Goal: Book appointment/travel/reservation

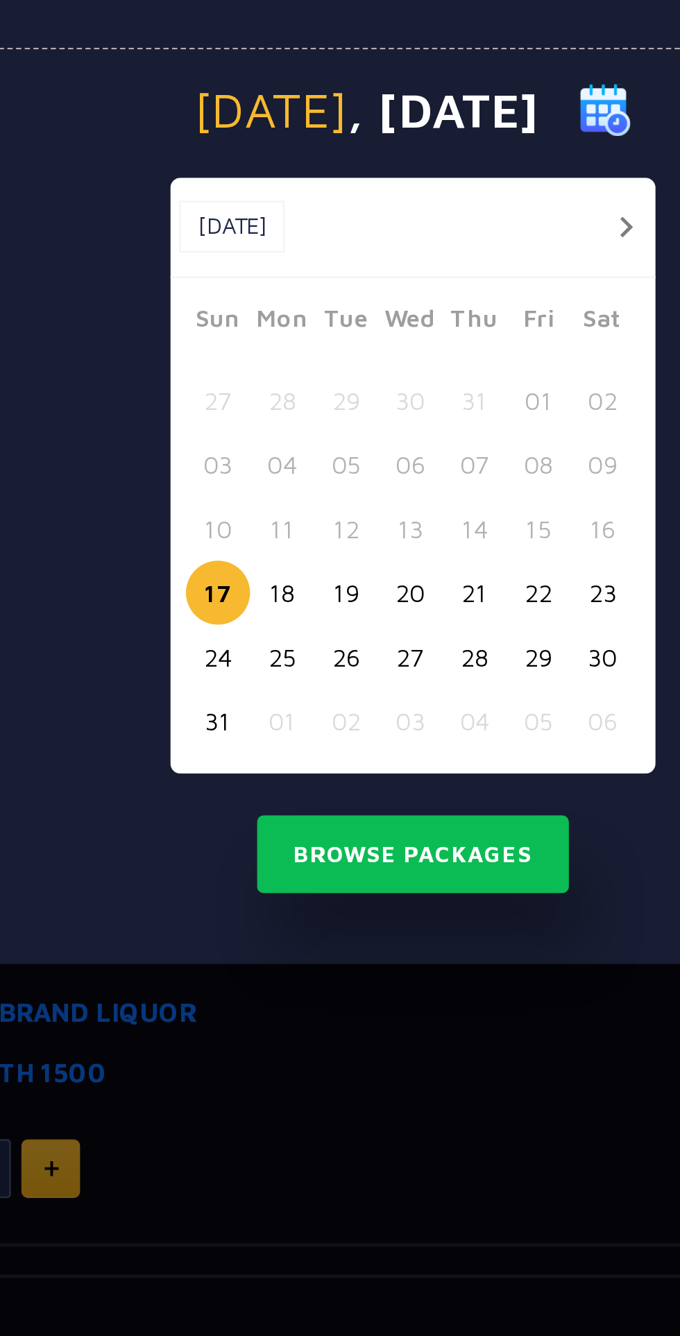
click at [284, 735] on button "18" at bounding box center [288, 732] width 26 height 26
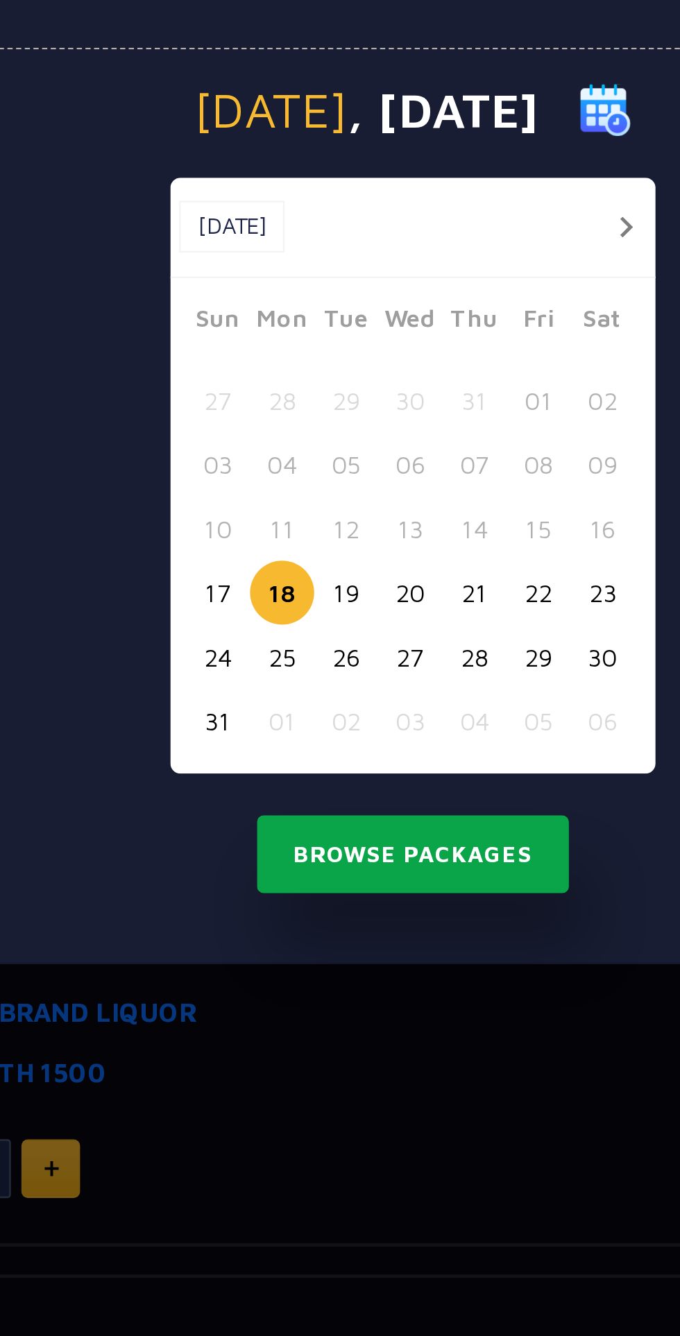
click at [372, 838] on button "Browse Packages" at bounding box center [339, 837] width 125 height 32
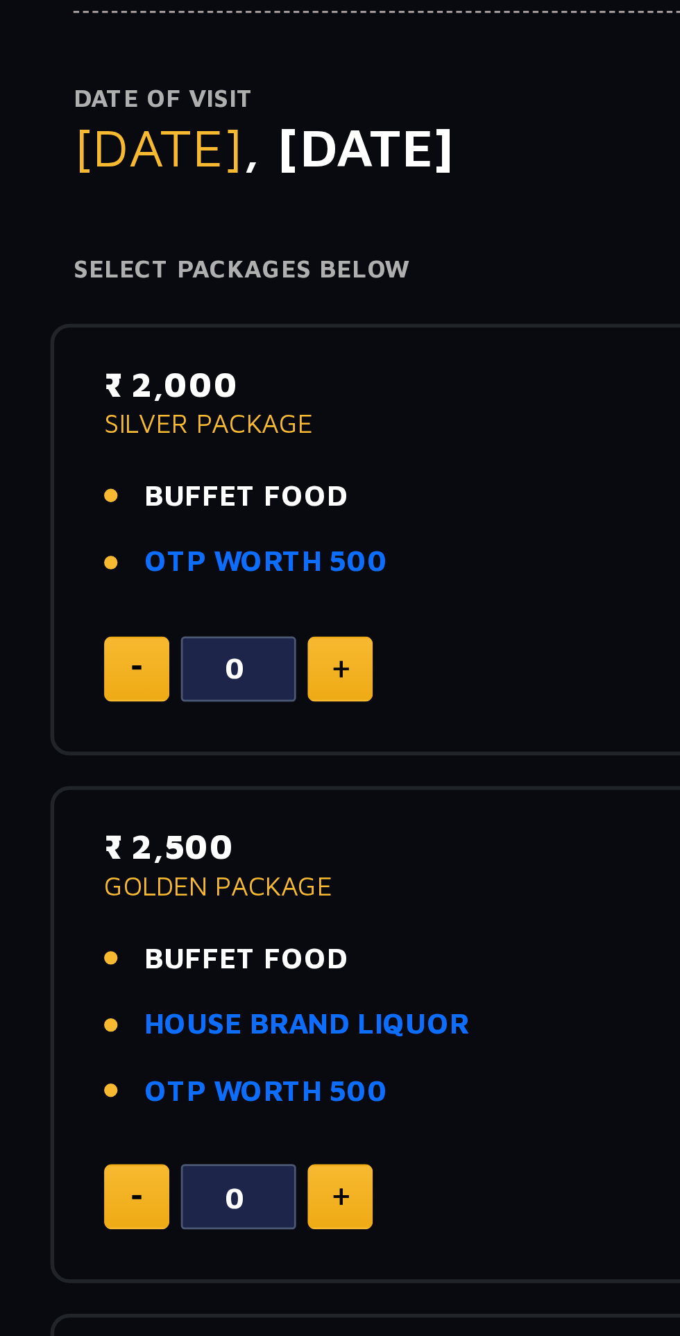
click at [146, 292] on p "₹ 2,000" at bounding box center [340, 286] width 461 height 19
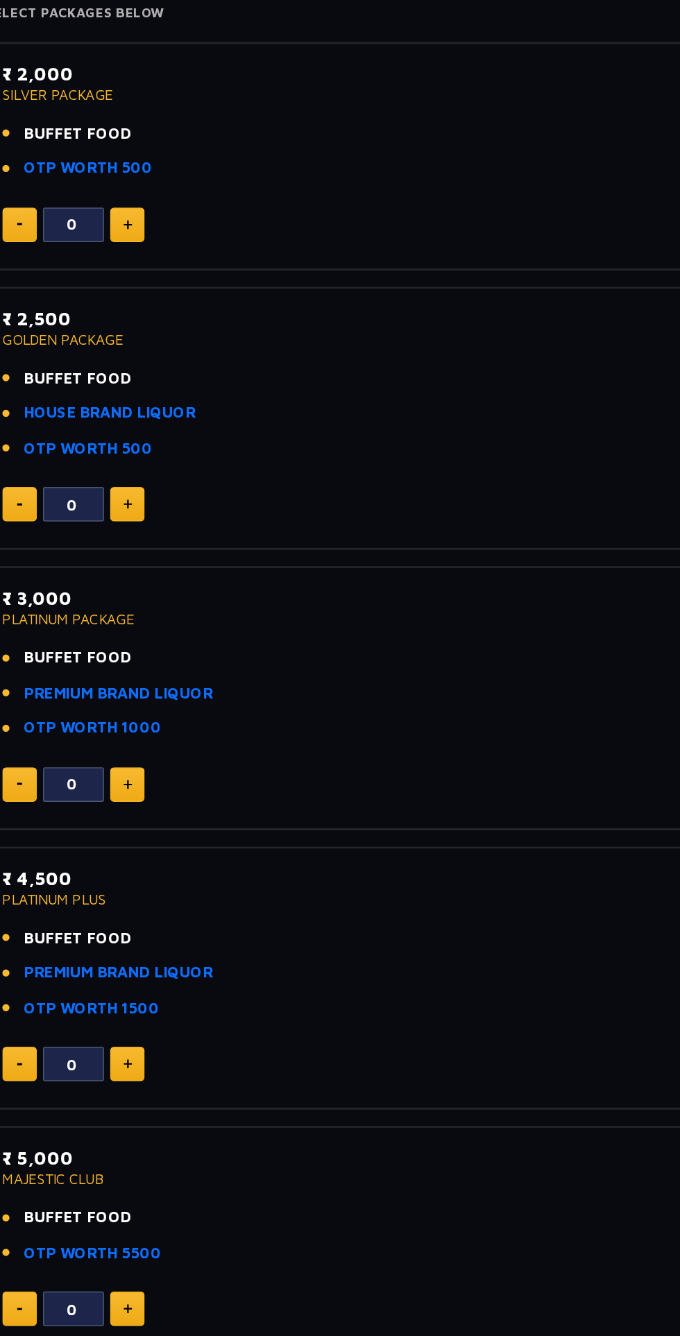
click at [192, 389] on img at bounding box center [195, 389] width 6 height 7
click at [194, 389] on img at bounding box center [195, 389] width 6 height 7
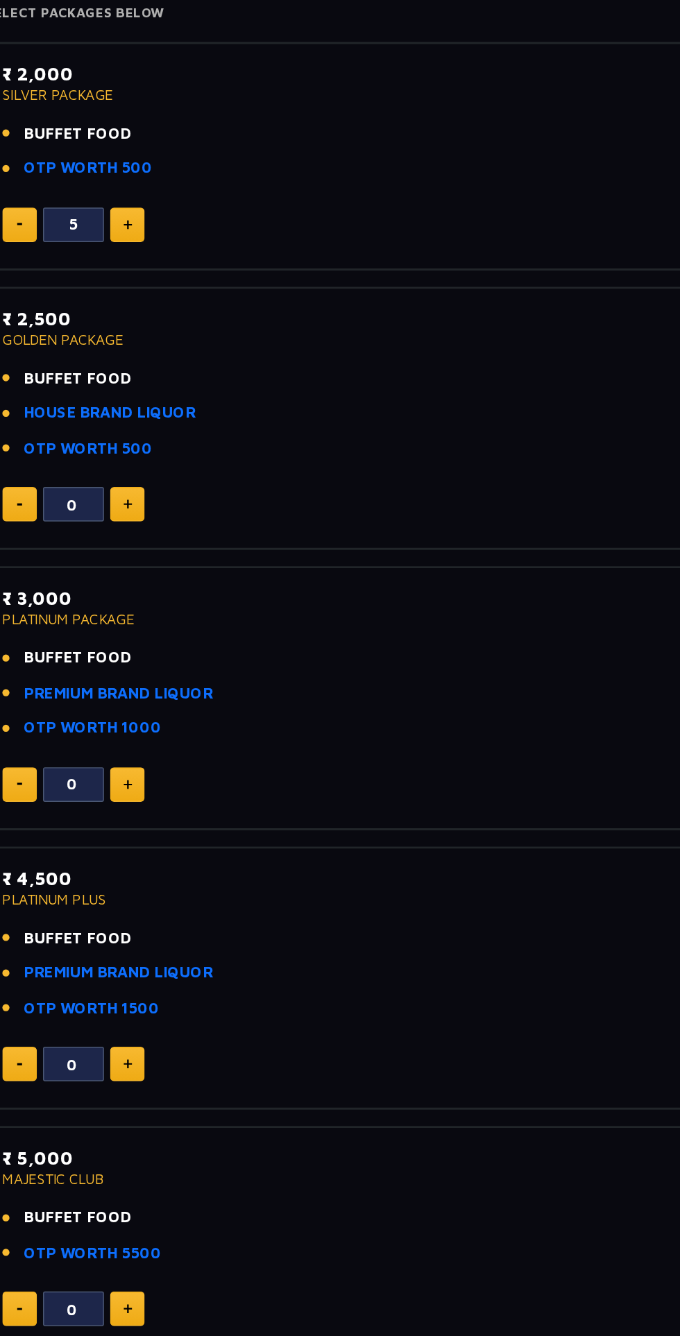
click at [194, 389] on img at bounding box center [195, 389] width 6 height 7
click at [194, 391] on img at bounding box center [195, 389] width 6 height 7
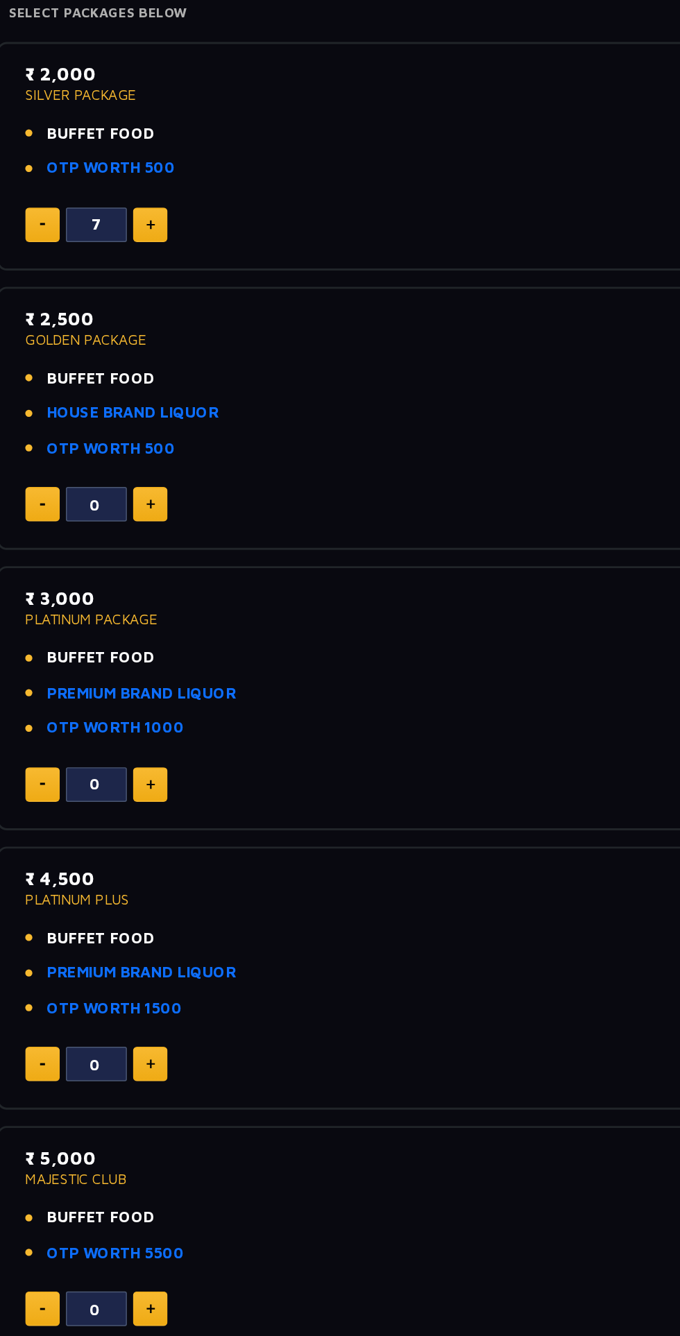
click at [194, 389] on img at bounding box center [195, 389] width 6 height 7
click at [194, 391] on img at bounding box center [195, 389] width 6 height 7
type input "9"
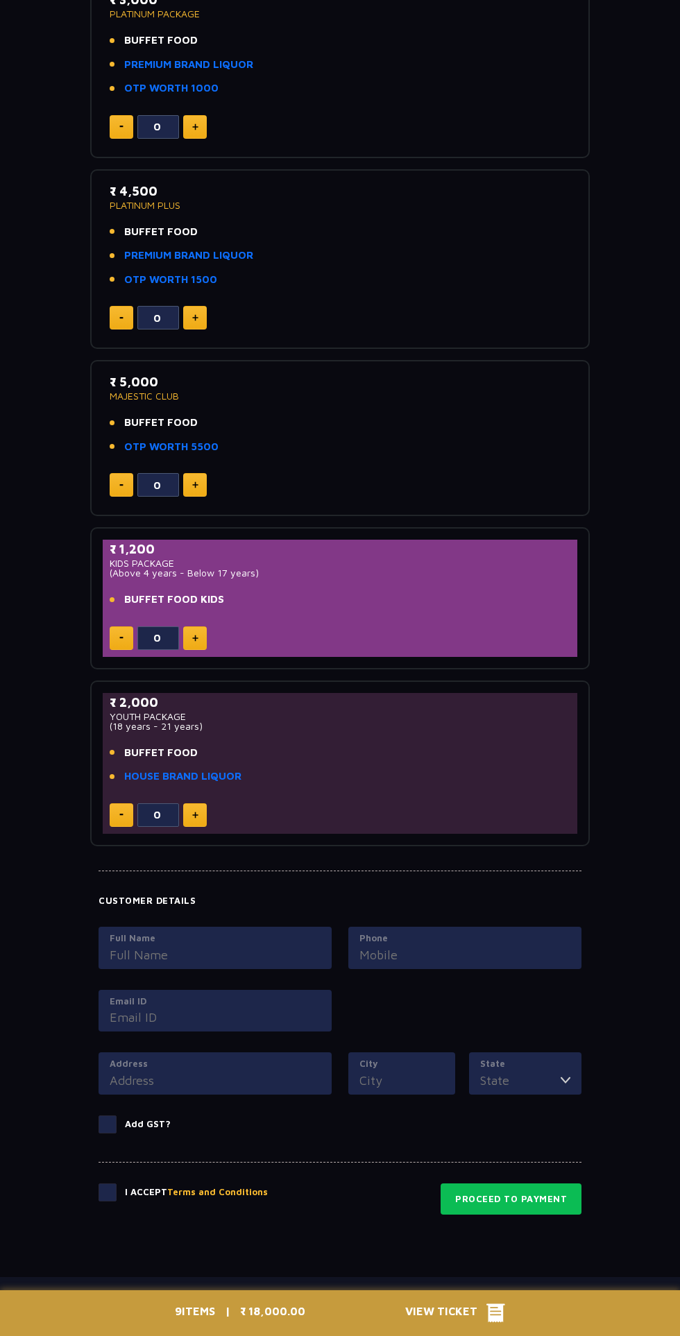
scroll to position [646, 0]
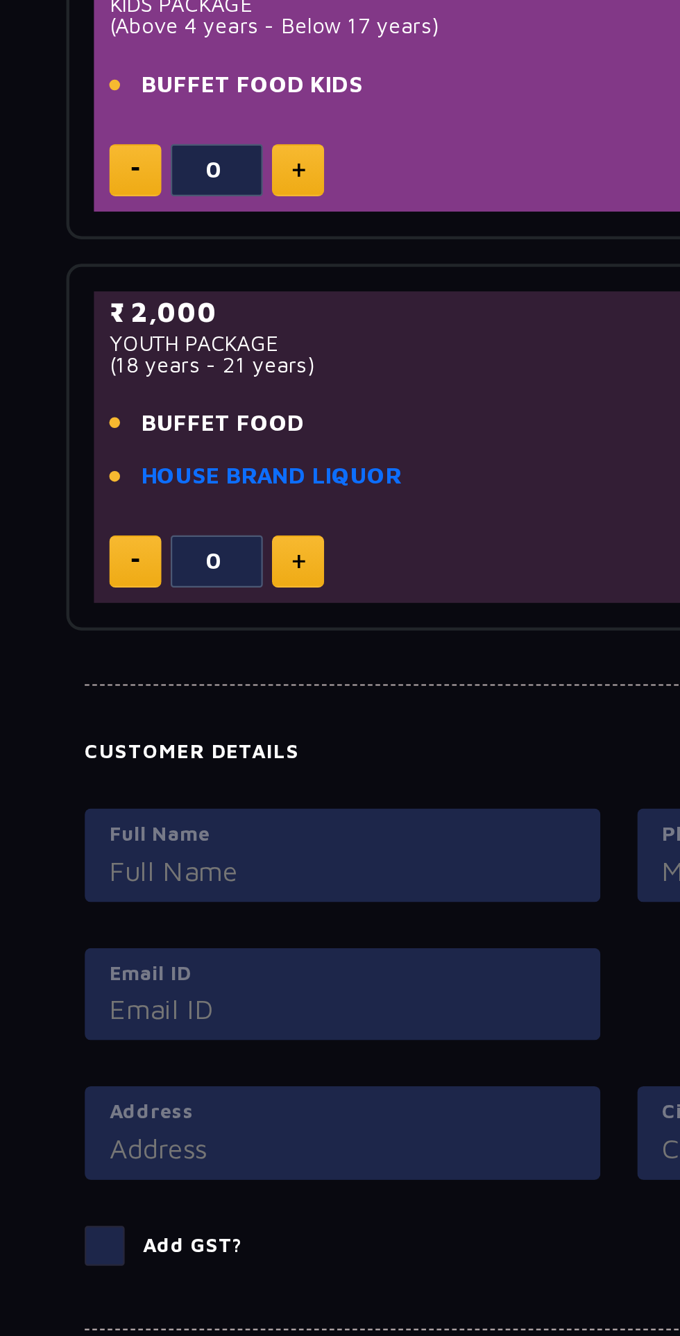
click at [132, 953] on input "Full Name" at bounding box center [215, 953] width 211 height 19
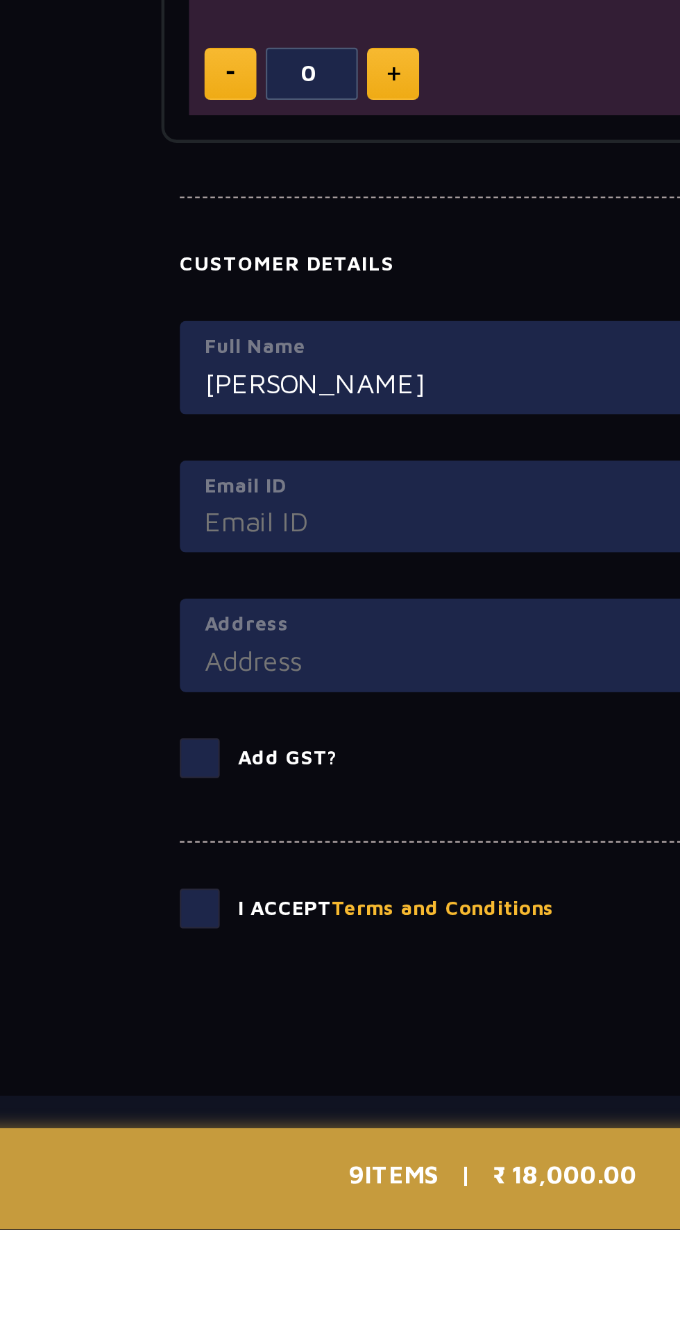
type input "[PERSON_NAME]"
click at [113, 1015] on input "Email ID" at bounding box center [215, 1015] width 211 height 19
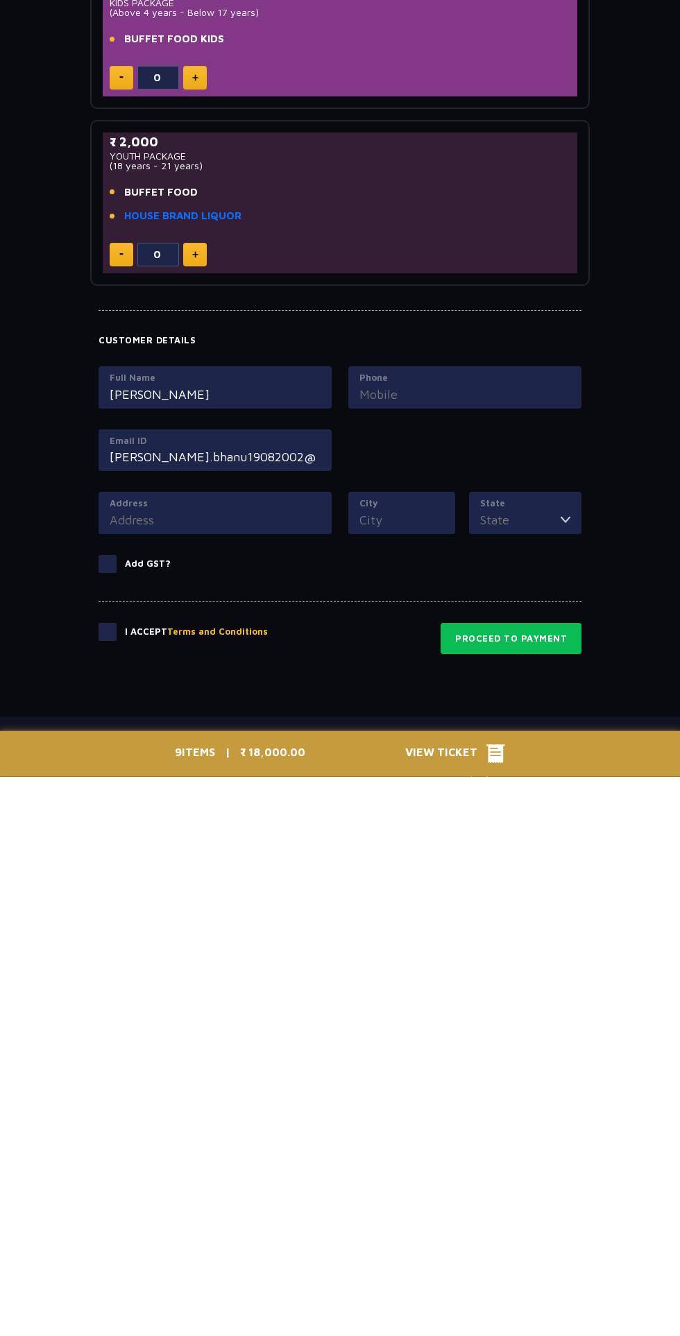
type input "[PERSON_NAME].bhanu19082002@"
